Goal: Task Accomplishment & Management: Use online tool/utility

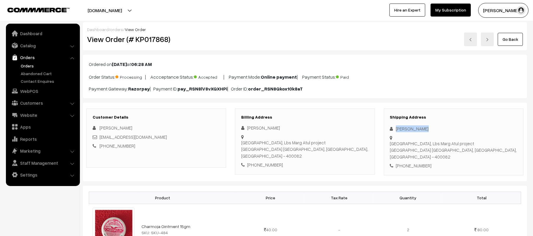
drag, startPoint x: 431, startPoint y: 128, endPoint x: 383, endPoint y: 127, distance: 48.0
click at [383, 127] on div "Shipping Address [PERSON_NAME] [GEOGRAPHIC_DATA], Lbs Marg Atul project [GEOGRA…" at bounding box center [454, 142] width 149 height 67
copy div "[PERSON_NAME]"
click at [418, 163] on div "[PHONE_NUMBER]" at bounding box center [453, 166] width 127 height 7
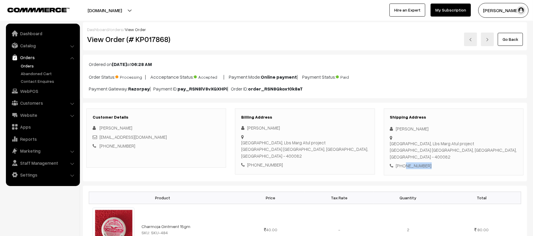
click at [418, 163] on div "[PHONE_NUMBER]" at bounding box center [453, 166] width 127 height 7
copy div "9373369352"
drag, startPoint x: 163, startPoint y: 140, endPoint x: 99, endPoint y: 137, distance: 64.1
click at [99, 137] on div "[EMAIL_ADDRESS][DOMAIN_NAME]" at bounding box center [156, 137] width 127 height 7
copy link "[EMAIL_ADDRESS][DOMAIN_NAME]"
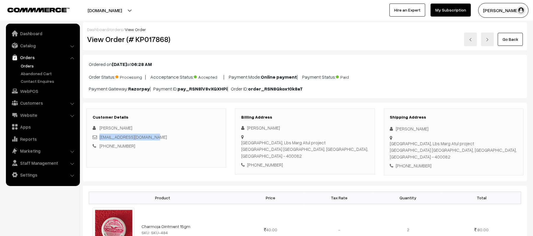
drag, startPoint x: 396, startPoint y: 138, endPoint x: 498, endPoint y: 144, distance: 101.5
click at [498, 144] on div "Shipping Address [PERSON_NAME] [GEOGRAPHIC_DATA], Lbs Marg Atul project [GEOGRA…" at bounding box center [454, 142] width 140 height 67
copy div "[GEOGRAPHIC_DATA], Lbs Marg Atul project [GEOGRAPHIC_DATA] [GEOGRAPHIC_DATA], […"
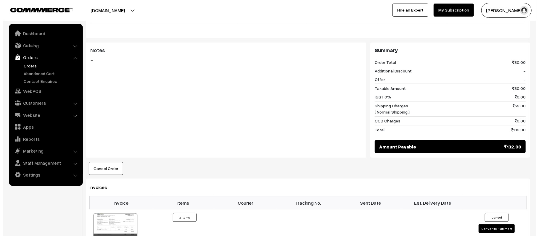
scroll to position [237, 0]
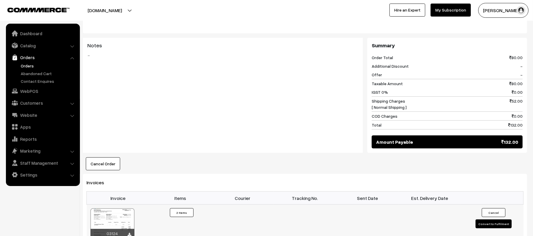
click at [487, 220] on button "Convert to Fulfilment" at bounding box center [494, 224] width 36 height 9
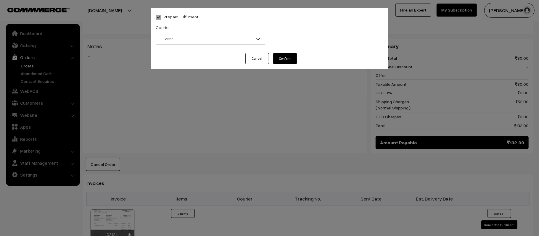
click at [209, 37] on span "-- Select --" at bounding box center [210, 39] width 109 height 10
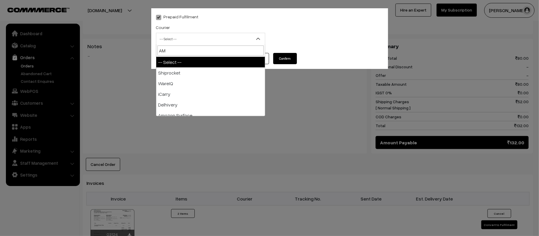
type input "AMA"
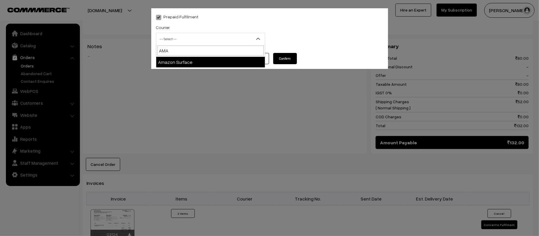
select select "5"
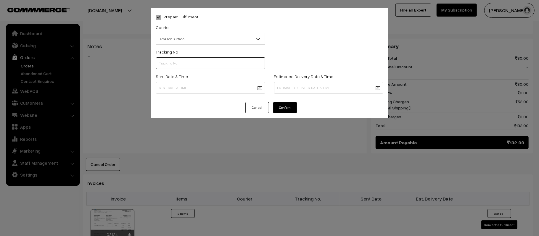
paste input "364280790830"
type input "364280790830"
click at [213, 91] on body "Thank you for showing interest. Our team will call you shortly. Close [DOMAIN_N…" at bounding box center [269, 102] width 539 height 678
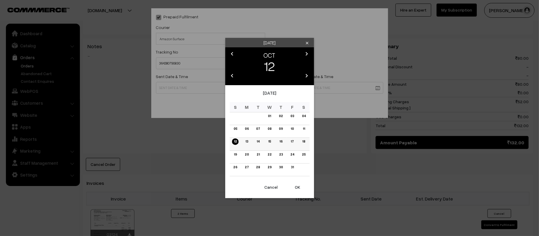
click at [246, 142] on link "13" at bounding box center [247, 142] width 6 height 6
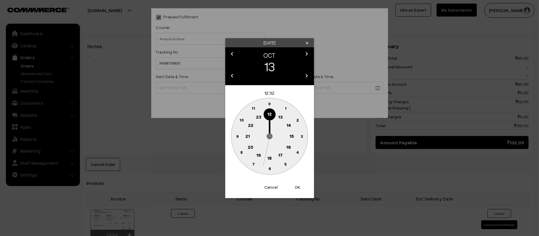
click at [297, 187] on button "OK" at bounding box center [298, 187] width 24 height 13
click at [240, 137] on circle at bounding box center [237, 136] width 12 height 12
type input "[DATE] 12:45"
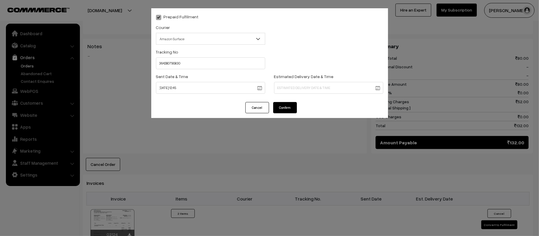
click at [324, 87] on body "Thank you for showing interest. Our team will call you shortly. Close [DOMAIN_N…" at bounding box center [269, 102] width 539 height 678
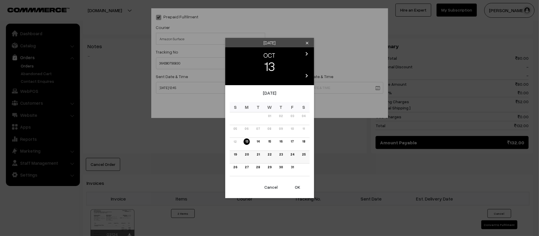
click at [233, 156] on link "19" at bounding box center [235, 155] width 7 height 6
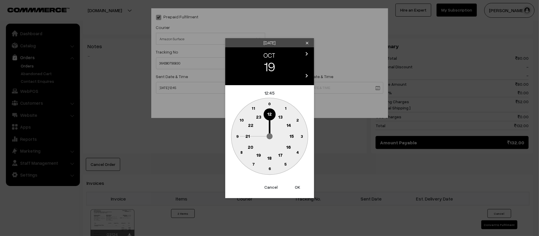
click at [246, 137] on text "21" at bounding box center [248, 135] width 4 height 5
click at [269, 172] on circle at bounding box center [270, 169] width 12 height 12
type input "[DATE] 21:30"
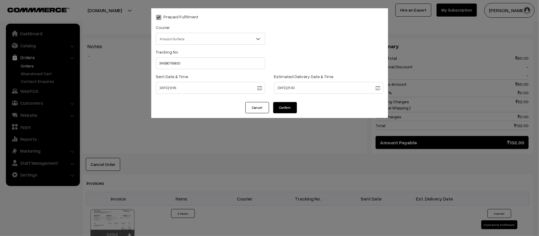
click at [283, 107] on button "Confirm" at bounding box center [285, 107] width 24 height 11
